Goal: Information Seeking & Learning: Learn about a topic

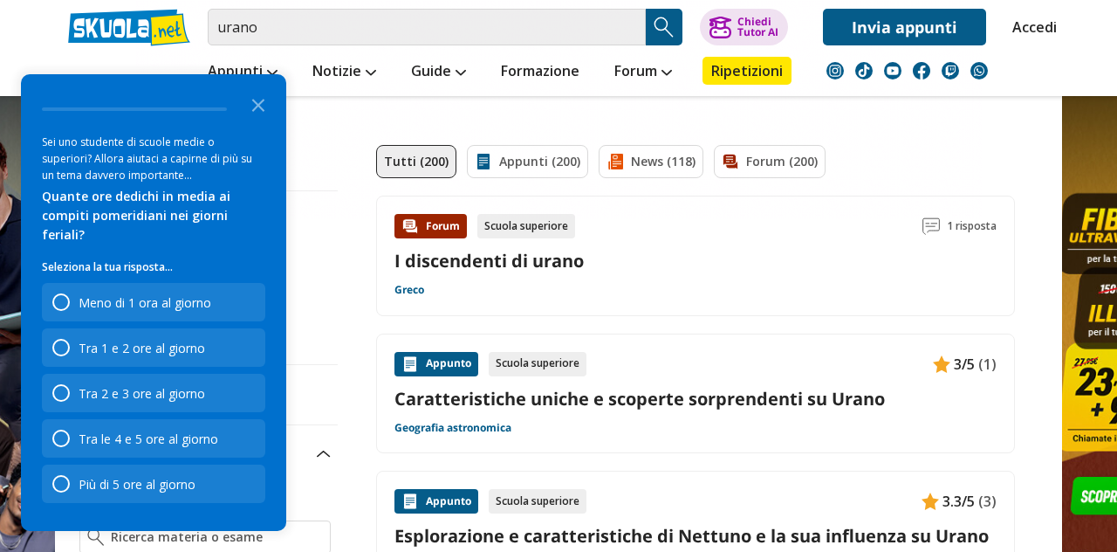
scroll to position [65, 0]
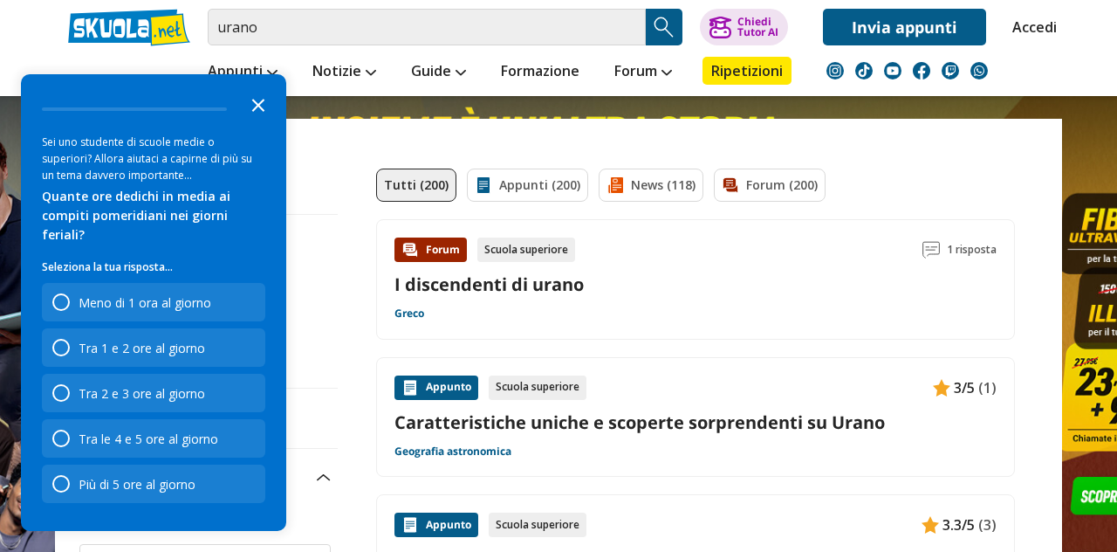
click at [260, 121] on icon "Close the survey" at bounding box center [258, 103] width 35 height 35
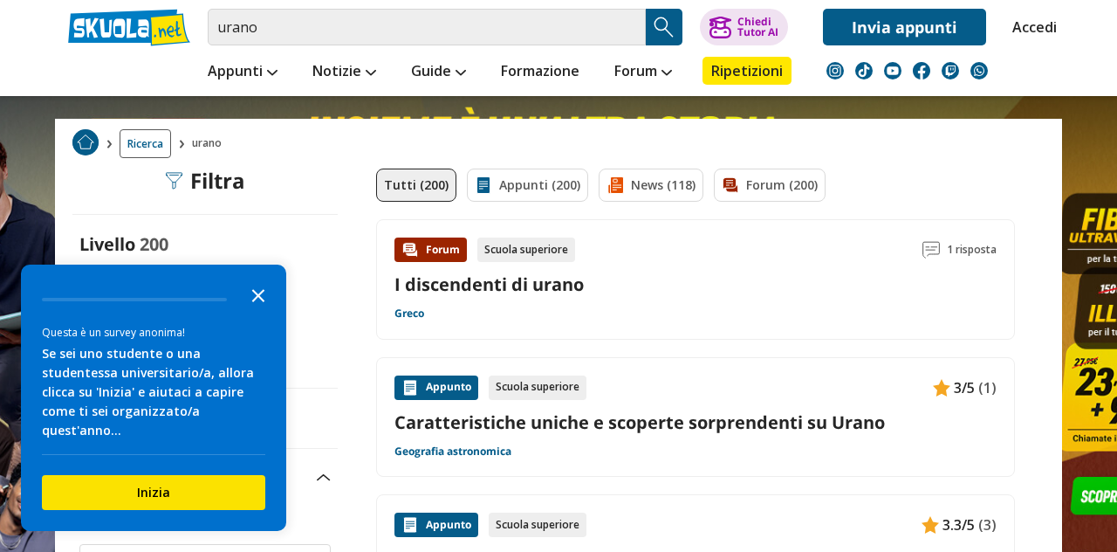
click at [251, 312] on icon "Close the survey" at bounding box center [258, 294] width 35 height 35
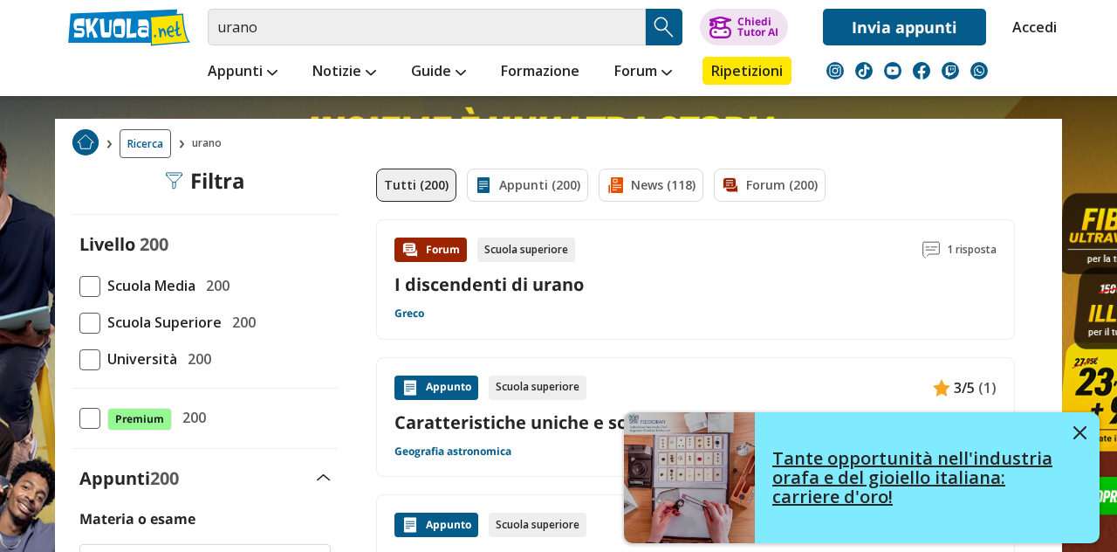
click at [1048, 443] on div "Tante opportunità nell'industria orafa e del gioiello italiana: carriere d'oro!" at bounding box center [927, 477] width 345 height 93
click at [1078, 430] on img at bounding box center [1080, 432] width 13 height 13
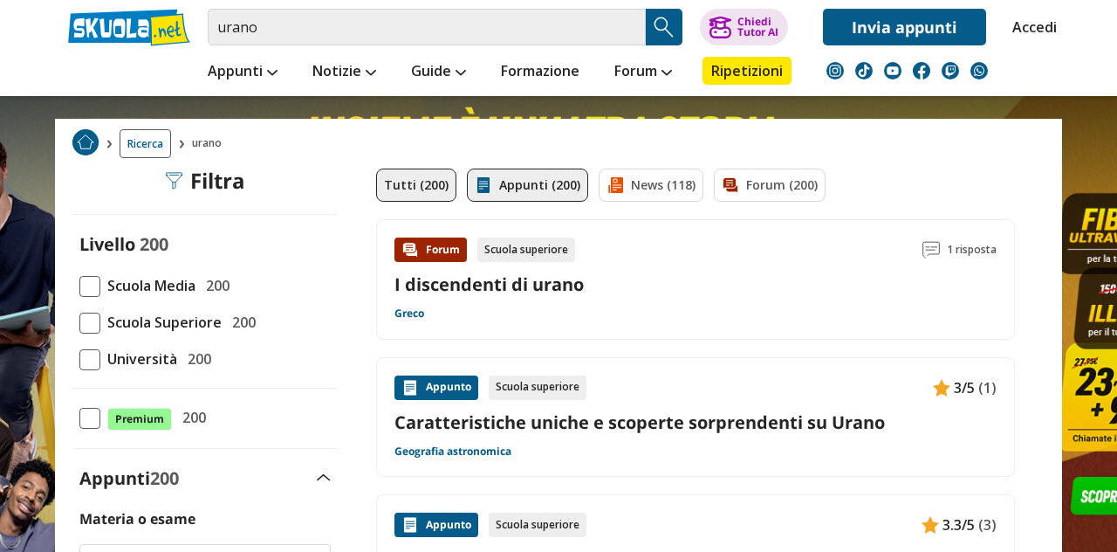
click at [533, 186] on link "Appunti (200)" at bounding box center [527, 184] width 121 height 33
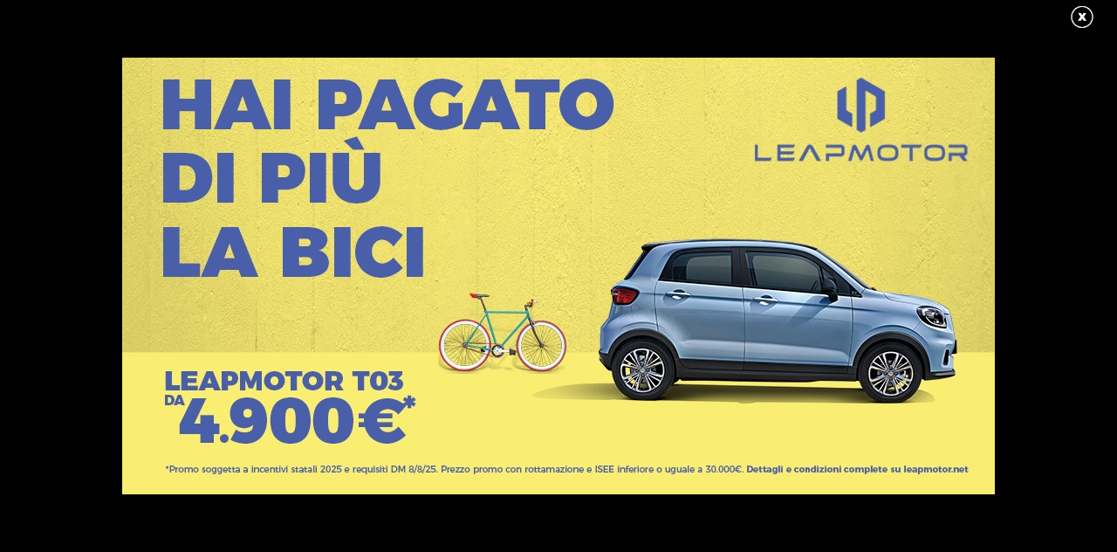
click at [1101, 22] on link at bounding box center [1091, 17] width 44 height 26
